Goal: Navigation & Orientation: Find specific page/section

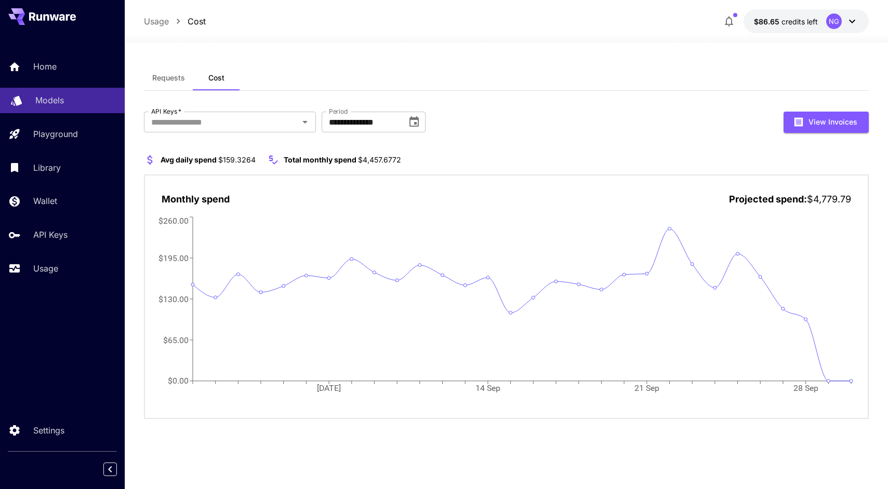
click at [39, 102] on p "Models" at bounding box center [49, 100] width 29 height 12
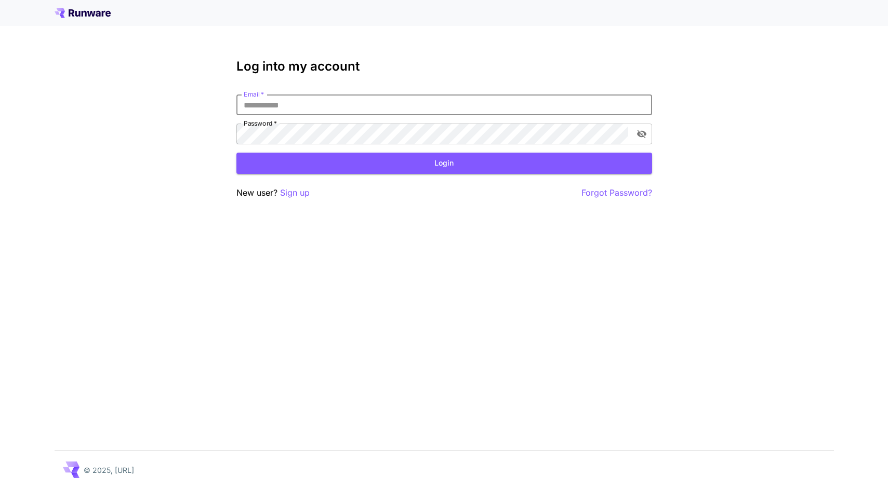
type input "**********"
click at [444, 163] on button "Login" at bounding box center [444, 163] width 416 height 21
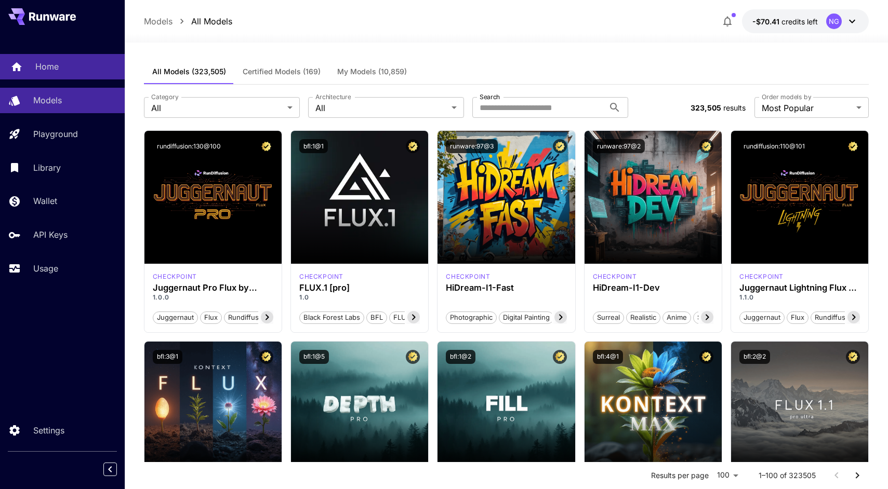
click at [59, 63] on div "Home" at bounding box center [75, 66] width 81 height 12
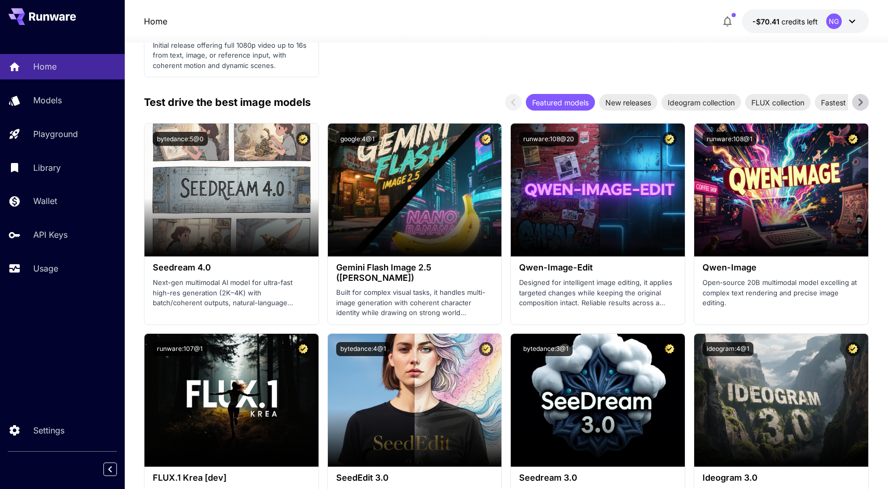
scroll to position [1413, 0]
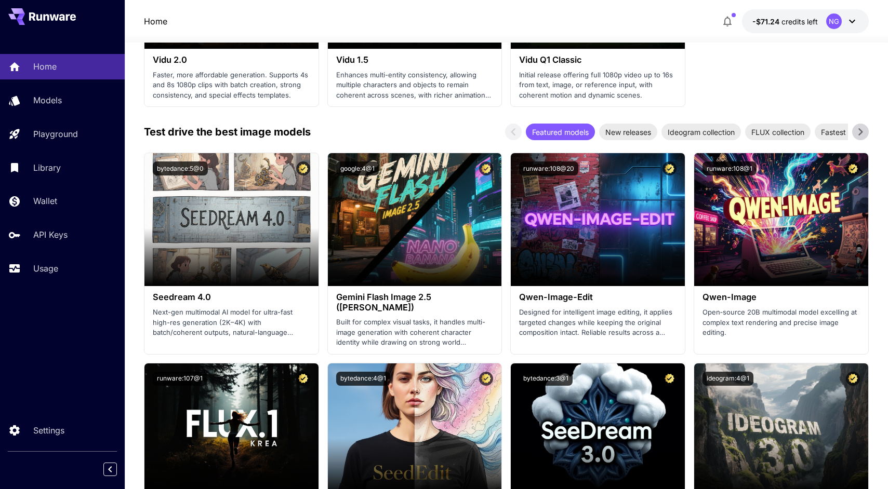
scroll to position [1407, 0]
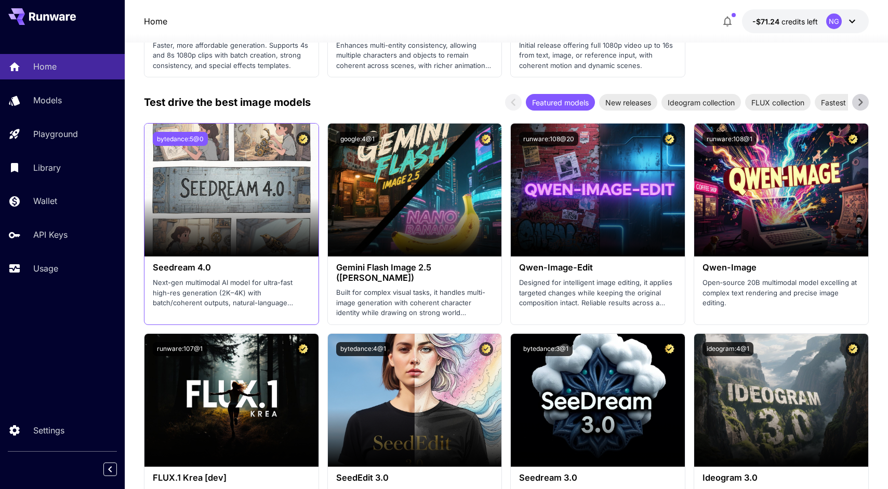
click at [184, 132] on button "bytedance:5@0" at bounding box center [180, 139] width 55 height 14
